Goal: Find specific page/section: Find specific page/section

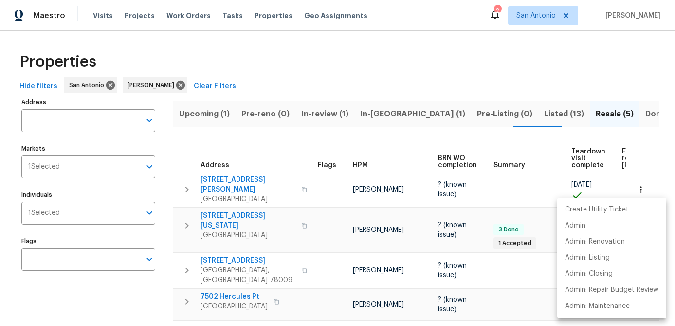
scroll to position [0, 102]
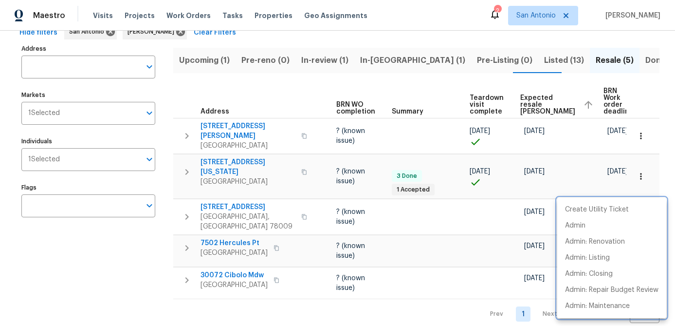
click at [133, 261] on div at bounding box center [337, 163] width 675 height 326
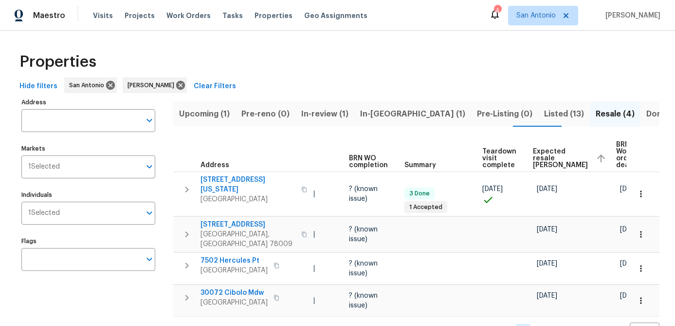
scroll to position [0, 102]
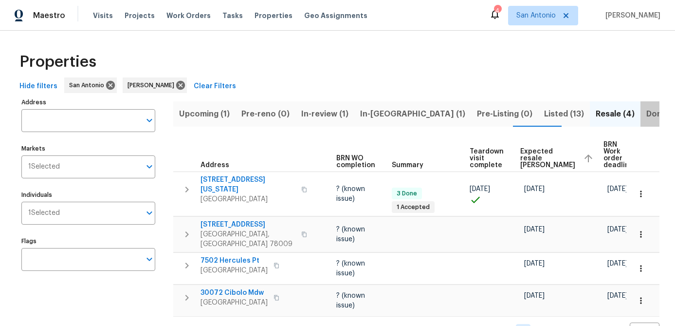
click at [647, 110] on span "Done (273)" at bounding box center [668, 114] width 43 height 14
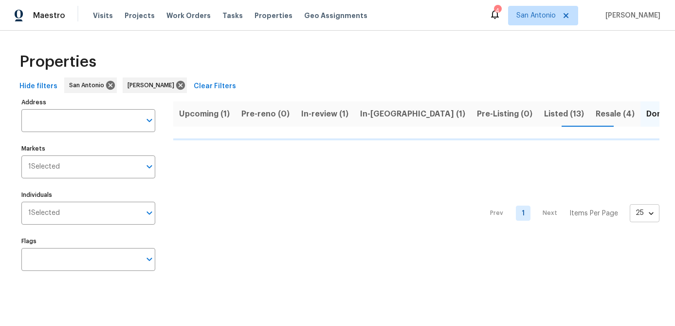
click at [655, 216] on body "Maestro Visits Projects Work Orders Tasks Properties Geo Assignments 4 San Anto…" at bounding box center [337, 148] width 675 height 296
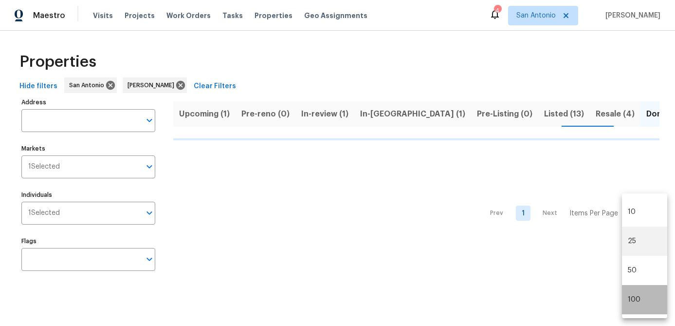
click at [638, 295] on li "100" at bounding box center [644, 299] width 45 height 29
type input "100"
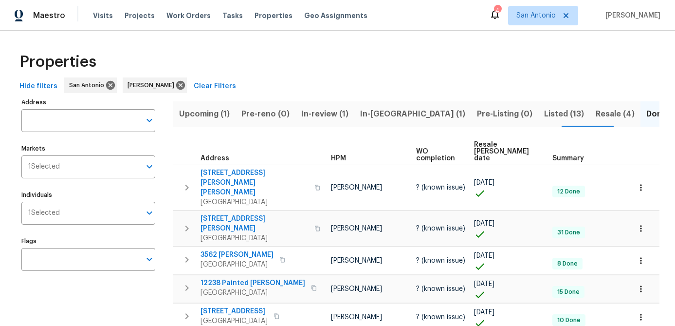
click at [492, 148] on span "Resale COE date" at bounding box center [505, 151] width 62 height 20
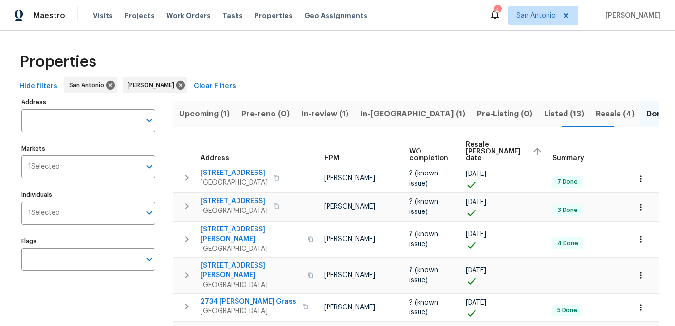
click at [492, 148] on span "Resale COE date" at bounding box center [495, 151] width 58 height 20
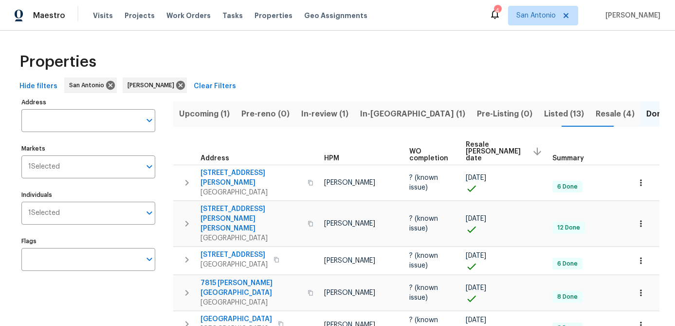
click at [596, 116] on span "Resale (4)" at bounding box center [615, 114] width 39 height 14
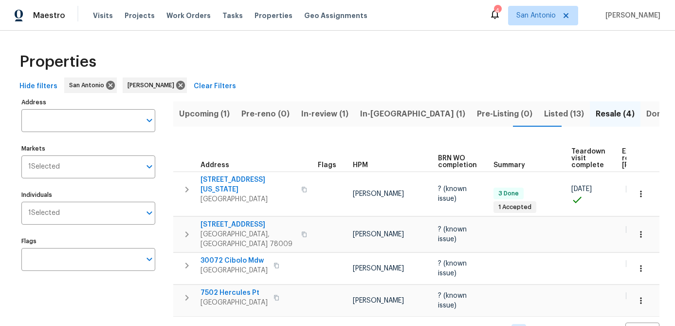
click at [544, 113] on span "Listed (13)" at bounding box center [564, 114] width 40 height 14
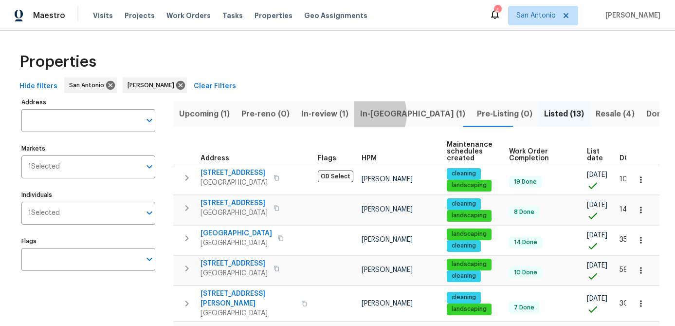
click at [361, 114] on span "In-[GEOGRAPHIC_DATA] (1)" at bounding box center [412, 114] width 105 height 14
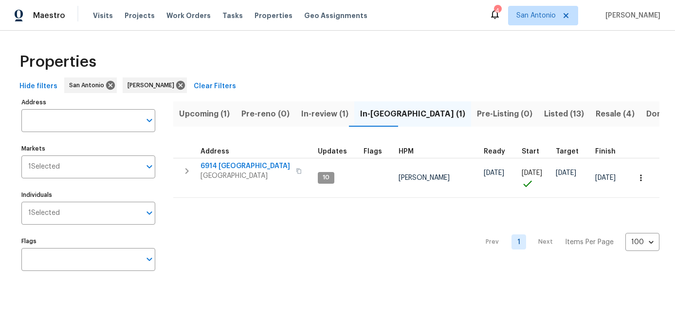
click at [317, 117] on span "In-review (1)" at bounding box center [324, 114] width 47 height 14
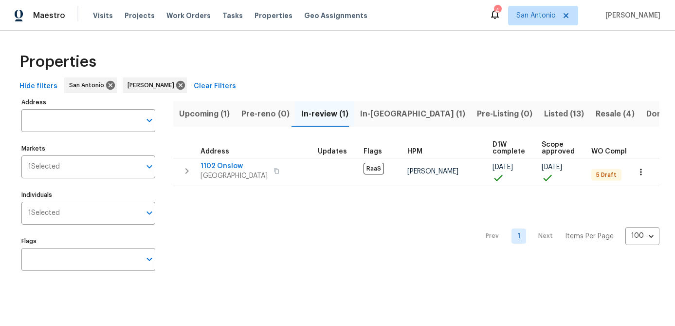
click at [211, 114] on span "Upcoming (1)" at bounding box center [204, 114] width 51 height 14
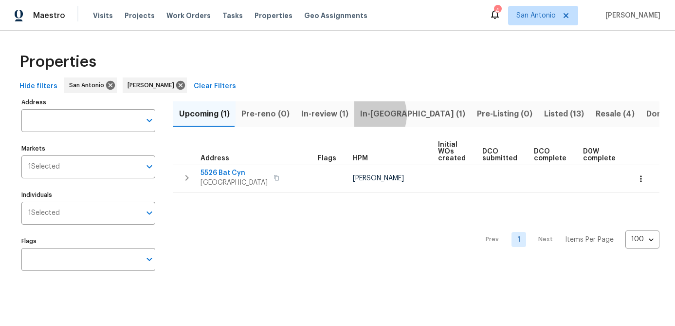
click at [360, 114] on span "In-[GEOGRAPHIC_DATA] (1)" at bounding box center [412, 114] width 105 height 14
